Goal: Information Seeking & Learning: Learn about a topic

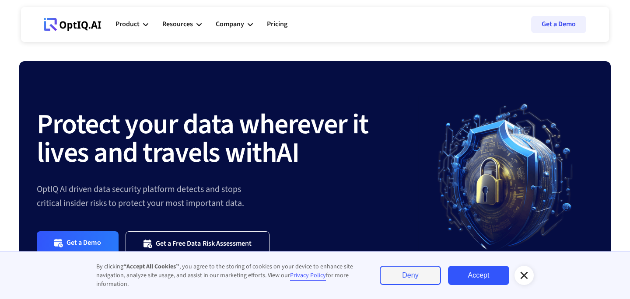
click at [423, 280] on link "Deny" at bounding box center [410, 275] width 61 height 19
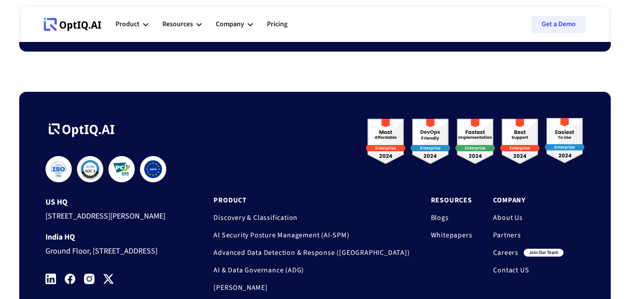
scroll to position [800, 0]
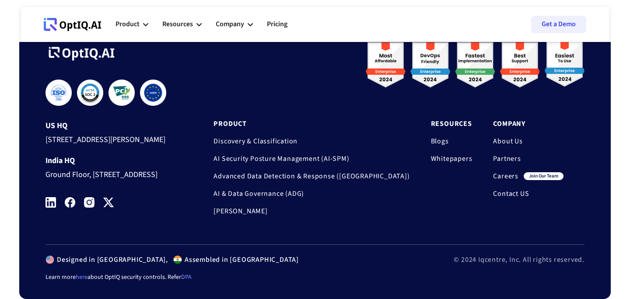
drag, startPoint x: 119, startPoint y: 191, endPoint x: 38, endPoint y: 167, distance: 84.0
click at [38, 167] on div "**********" at bounding box center [314, 157] width 591 height 284
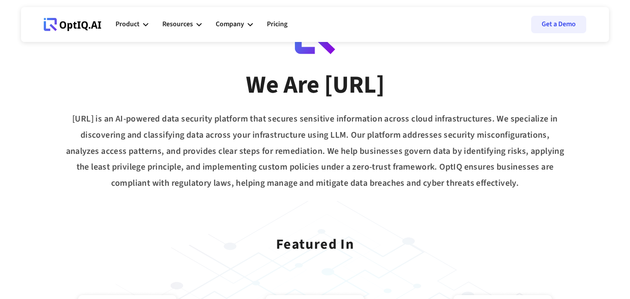
scroll to position [75, 0]
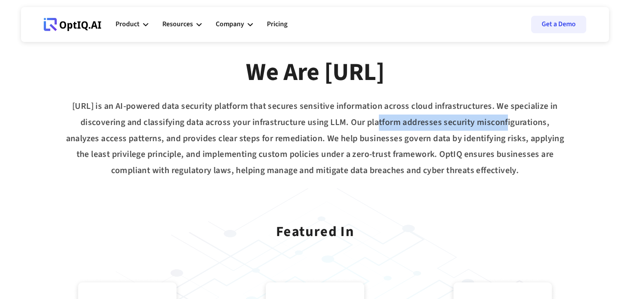
drag, startPoint x: 368, startPoint y: 124, endPoint x: 496, endPoint y: 126, distance: 128.2
click at [496, 126] on div "[URL] is an AI-powered data security platform that secures sensitive informatio…" at bounding box center [314, 138] width 591 height 80
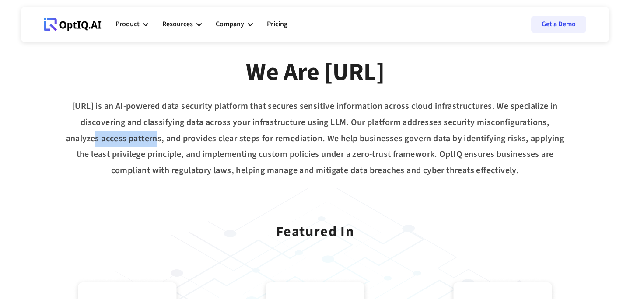
drag, startPoint x: 81, startPoint y: 139, endPoint x: 143, endPoint y: 139, distance: 61.2
click at [144, 139] on div "[URL] is an AI-powered data security platform that secures sensitive informatio…" at bounding box center [314, 138] width 591 height 80
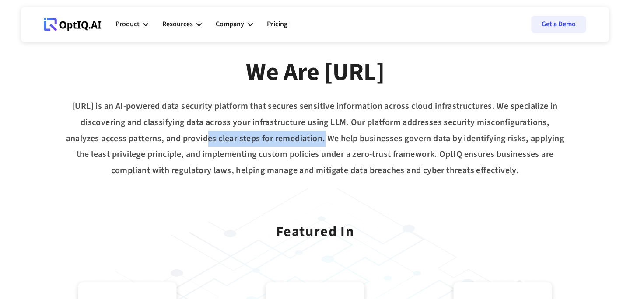
drag, startPoint x: 195, startPoint y: 137, endPoint x: 311, endPoint y: 138, distance: 116.8
click at [311, 138] on div "[URL] is an AI-powered data security platform that secures sensitive informatio…" at bounding box center [314, 138] width 591 height 80
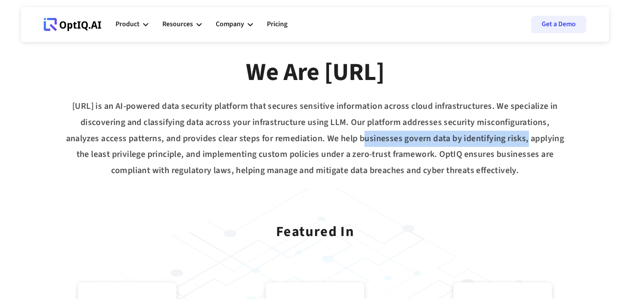
drag, startPoint x: 352, startPoint y: 138, endPoint x: 519, endPoint y: 135, distance: 166.2
click at [519, 135] on div "[URL] is an AI-powered data security platform that secures sensitive informatio…" at bounding box center [314, 138] width 591 height 80
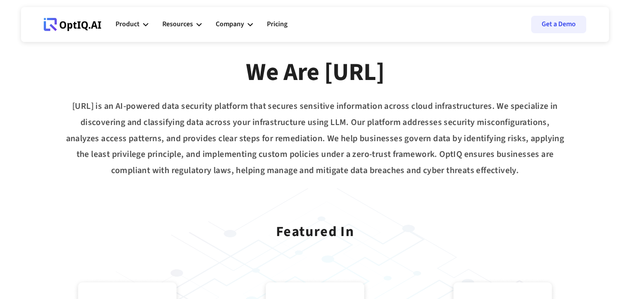
drag, startPoint x: 122, startPoint y: 152, endPoint x: 301, endPoint y: 156, distance: 178.5
click at [301, 156] on div "[URL] is an AI-powered data security platform that secures sensitive informatio…" at bounding box center [314, 138] width 591 height 80
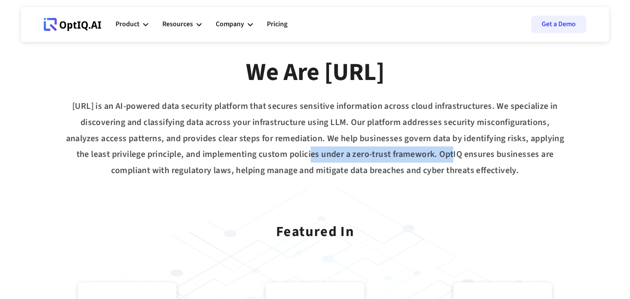
drag, startPoint x: 301, startPoint y: 156, endPoint x: 443, endPoint y: 158, distance: 142.6
click at [443, 158] on div "[URL] is an AI-powered data security platform that secures sensitive informatio…" at bounding box center [314, 138] width 591 height 80
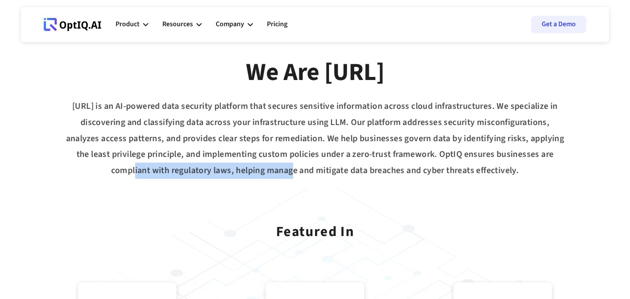
drag, startPoint x: 118, startPoint y: 171, endPoint x: 279, endPoint y: 169, distance: 161.4
click at [279, 169] on div "[URL] is an AI-powered data security platform that secures sensitive informatio…" at bounding box center [314, 138] width 591 height 80
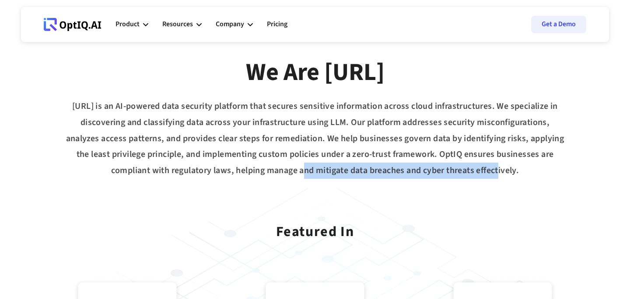
drag, startPoint x: 294, startPoint y: 171, endPoint x: 487, endPoint y: 172, distance: 192.9
click at [489, 172] on div "[URL] is an AI-powered data security platform that secures sensitive informatio…" at bounding box center [314, 138] width 591 height 80
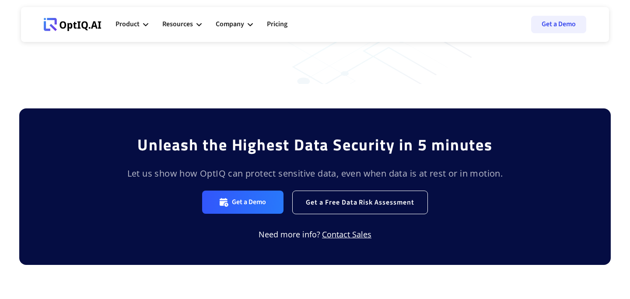
scroll to position [282, 0]
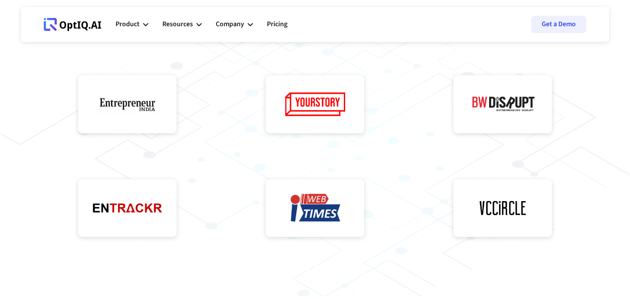
click at [139, 218] on img at bounding box center [127, 209] width 109 height 69
click at [313, 124] on img at bounding box center [314, 105] width 109 height 69
click at [499, 215] on img at bounding box center [502, 209] width 109 height 69
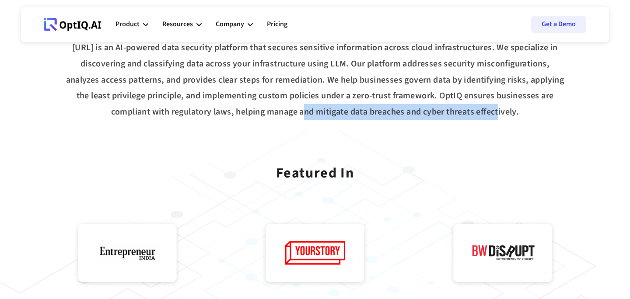
scroll to position [0, 0]
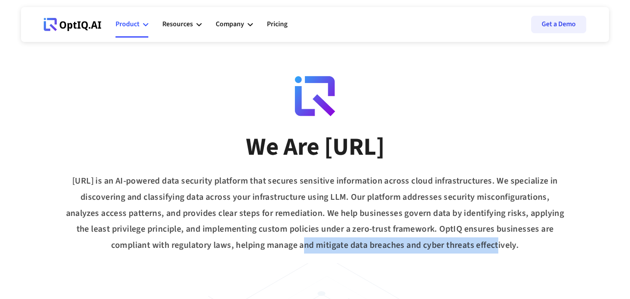
click at [126, 25] on div "Product" at bounding box center [127, 24] width 24 height 12
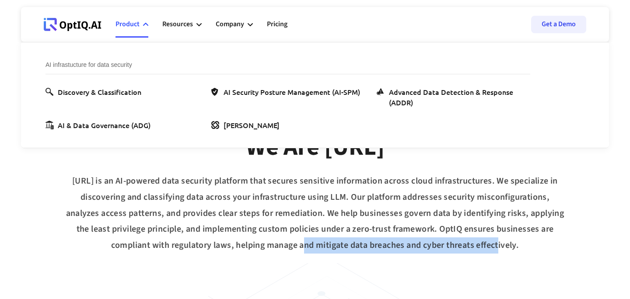
click at [79, 26] on icon at bounding box center [78, 24] width 3 height 7
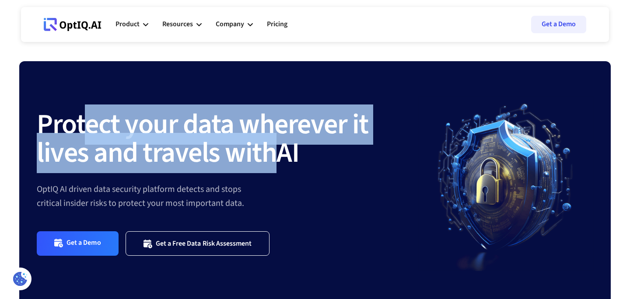
drag, startPoint x: 82, startPoint y: 116, endPoint x: 270, endPoint y: 147, distance: 190.2
click at [271, 148] on strong "Protect your data wherever it lives and travels with" at bounding box center [202, 139] width 331 height 69
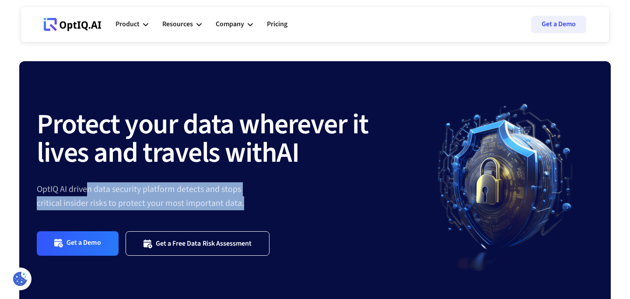
drag, startPoint x: 87, startPoint y: 191, endPoint x: 244, endPoint y: 205, distance: 157.7
click at [244, 205] on div "OptIQ AI driven data security platform detects and stops critical insider risks…" at bounding box center [227, 196] width 381 height 28
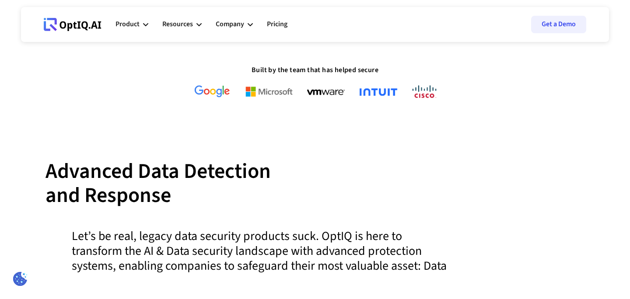
scroll to position [300, 0]
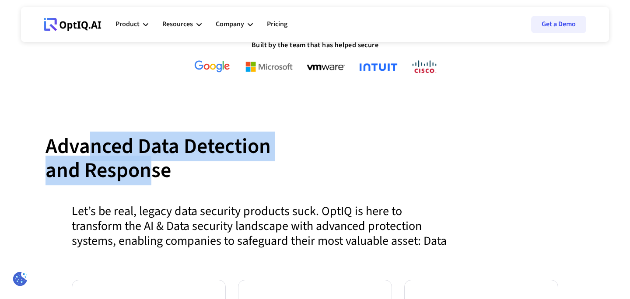
drag, startPoint x: 94, startPoint y: 145, endPoint x: 154, endPoint y: 167, distance: 63.7
click at [154, 167] on div "Advanced Data Detection and Response" at bounding box center [314, 169] width 539 height 69
